Goal: Task Accomplishment & Management: Manage account settings

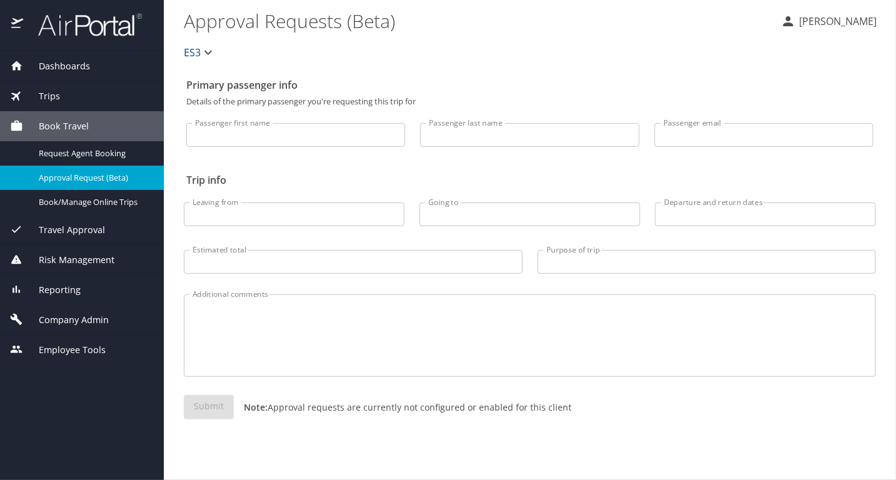
drag, startPoint x: 74, startPoint y: 317, endPoint x: 84, endPoint y: 316, distance: 10.0
click at [74, 317] on span "Company Admin" at bounding box center [66, 320] width 86 height 14
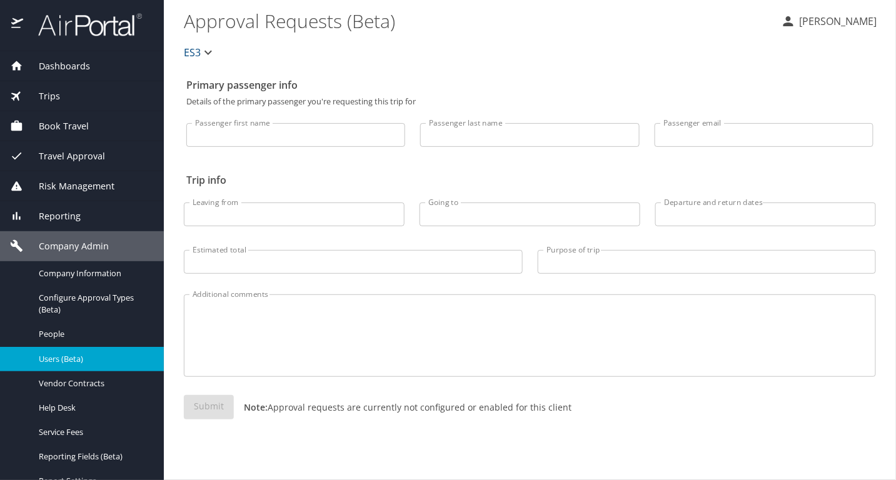
click at [91, 356] on span "Users (Beta)" at bounding box center [94, 359] width 110 height 12
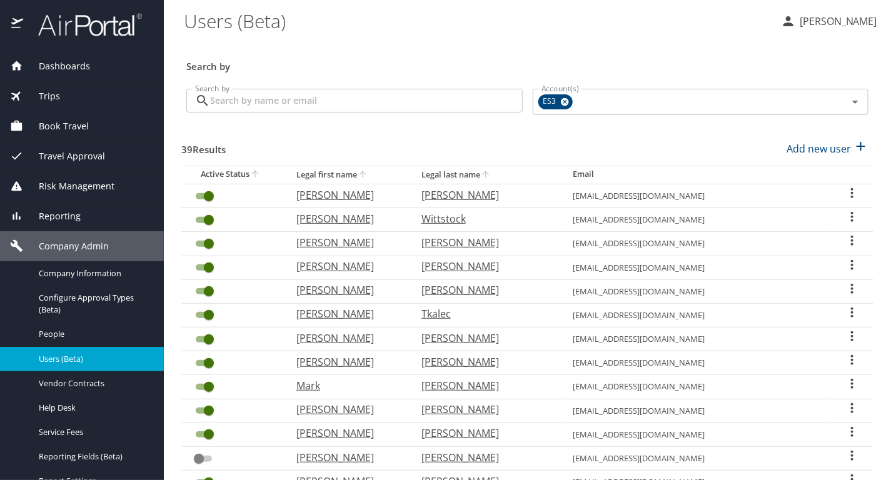
scroll to position [349, 0]
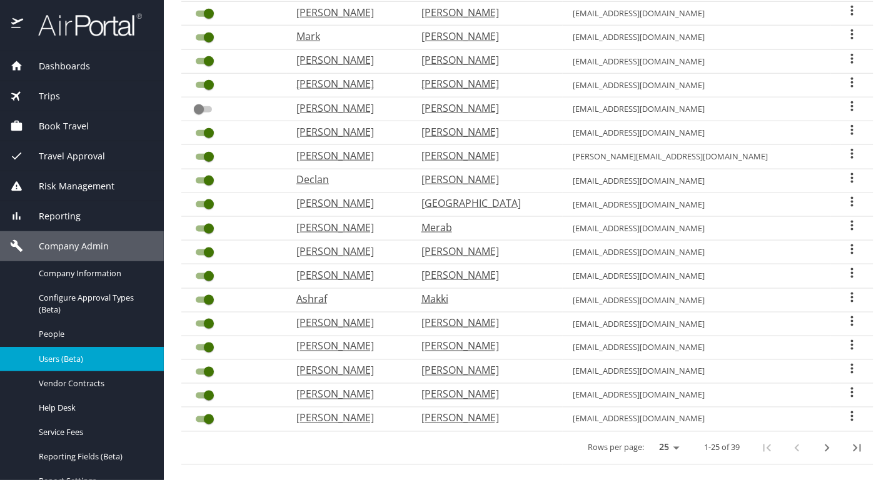
click at [851, 197] on icon "User Search Table" at bounding box center [852, 202] width 2 height 10
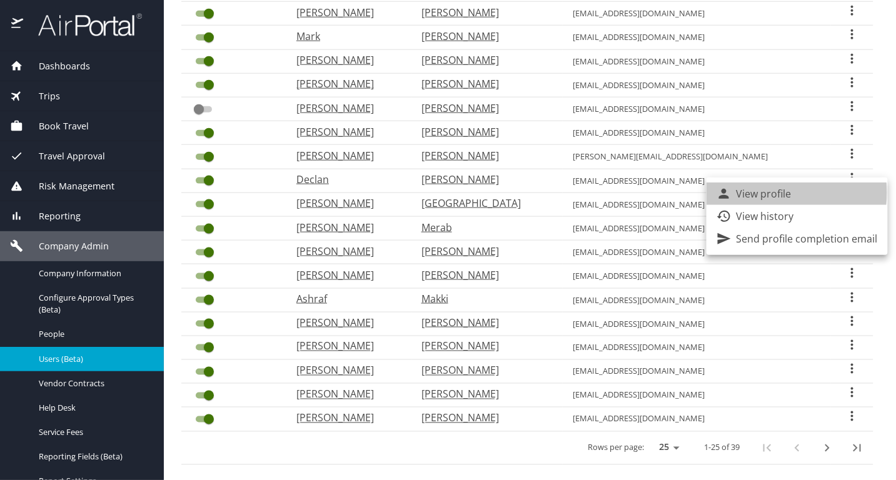
click at [747, 192] on p "View profile" at bounding box center [763, 193] width 55 height 15
select select "US"
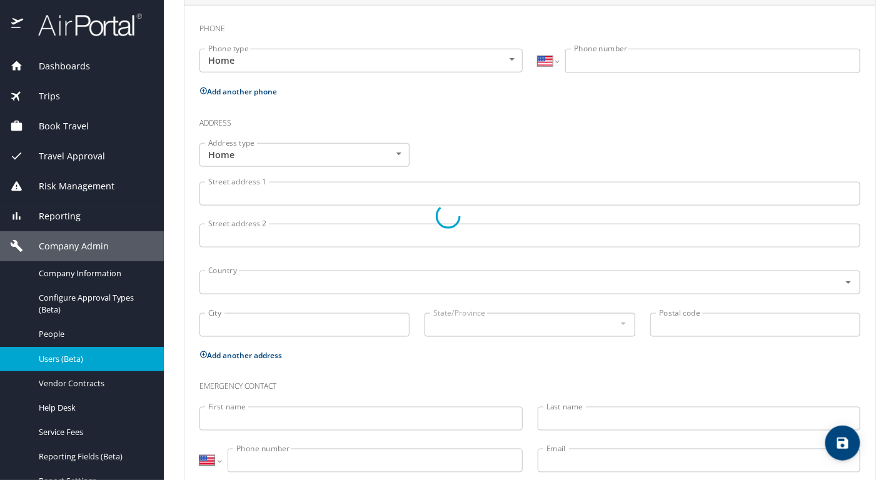
scroll to position [344, 0]
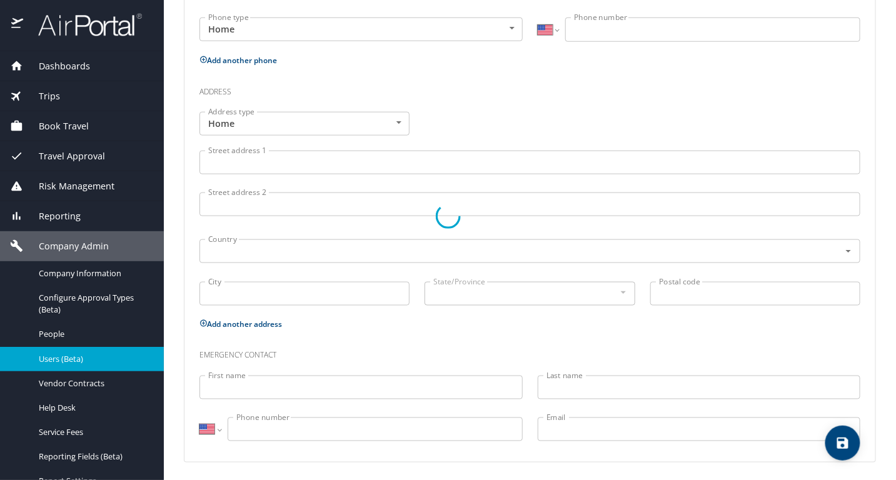
type input "[PERSON_NAME]"
type input "[GEOGRAPHIC_DATA]"
type input "[DEMOGRAPHIC_DATA]"
select select "SC"
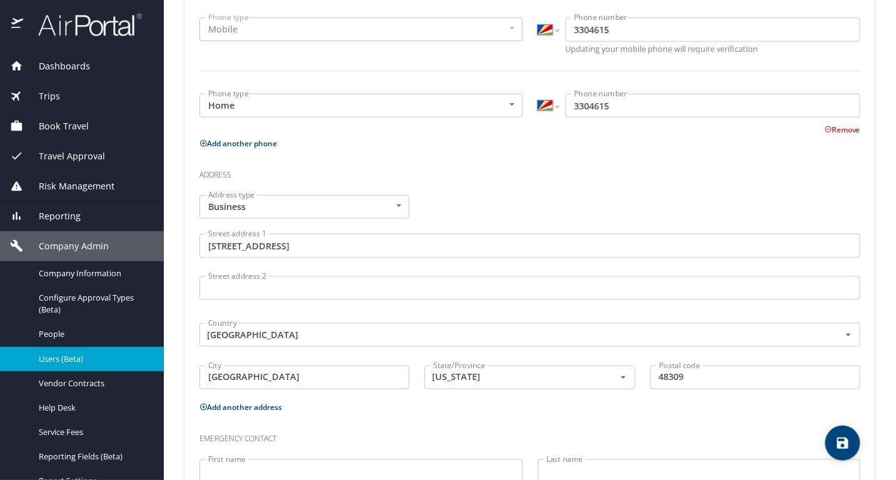
scroll to position [0, 0]
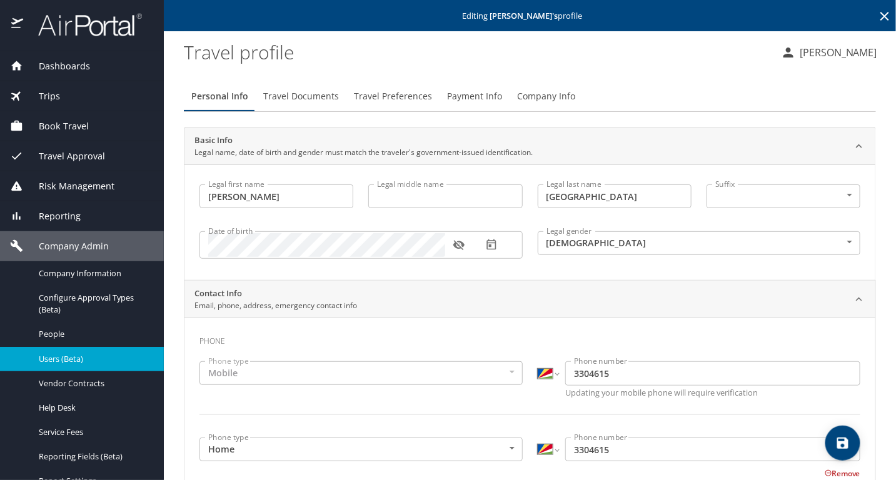
click at [407, 106] on button "Travel Preferences" at bounding box center [392, 96] width 93 height 30
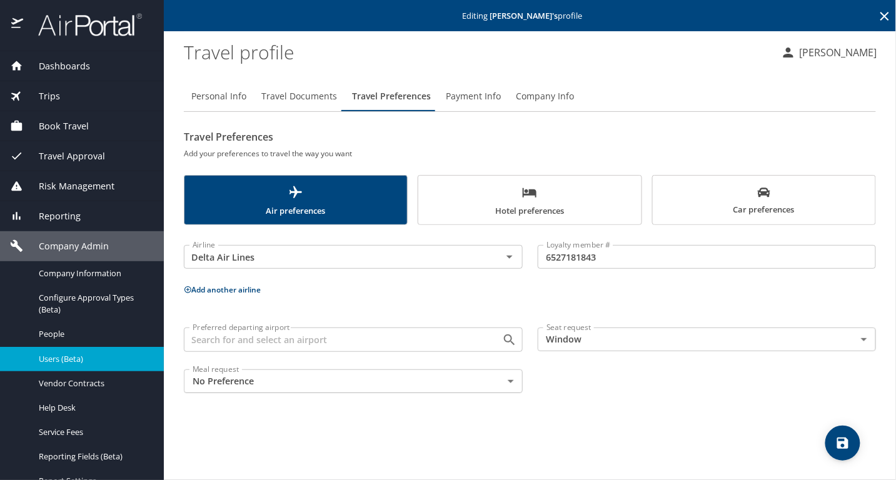
click at [731, 186] on span "Car preferences" at bounding box center [763, 201] width 207 height 31
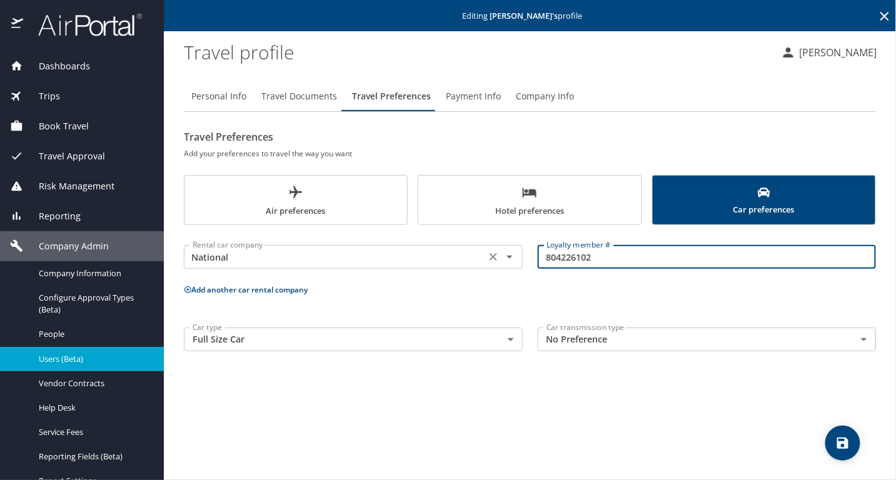
drag, startPoint x: 638, startPoint y: 261, endPoint x: 454, endPoint y: 256, distance: 183.8
click at [454, 256] on div "Rental car company National Rental car company Loyalty member # 804226102 Loyal…" at bounding box center [529, 256] width 707 height 49
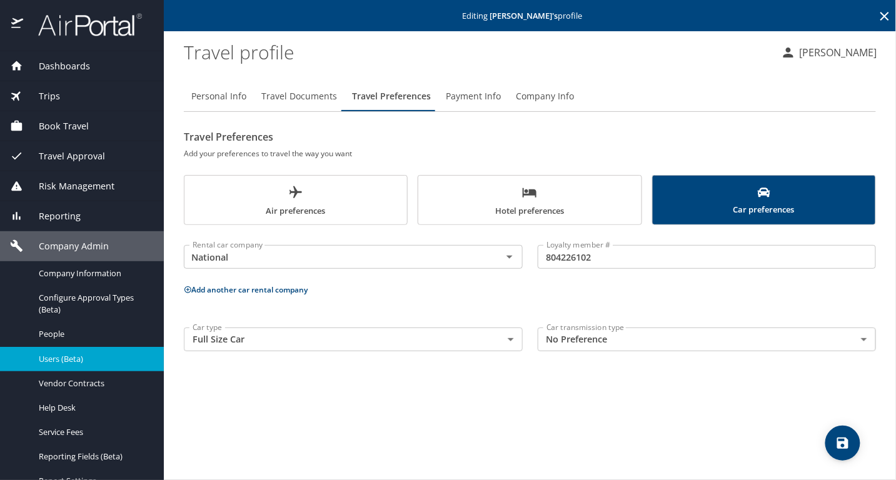
click at [462, 200] on span "Hotel preferences" at bounding box center [529, 201] width 207 height 33
